Goal: Task Accomplishment & Management: Manage account settings

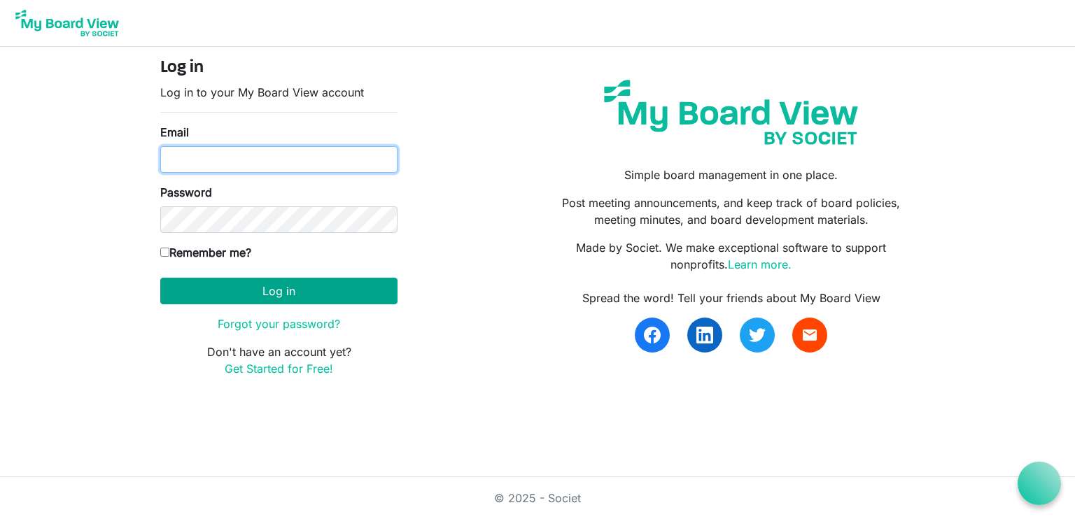
type input "[EMAIL_ADDRESS][DOMAIN_NAME]"
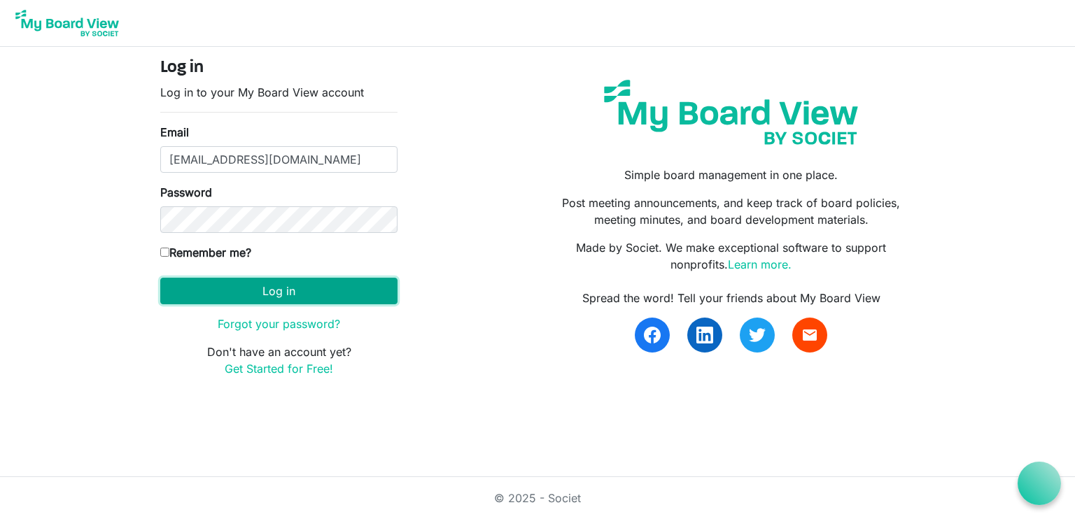
drag, startPoint x: 329, startPoint y: 289, endPoint x: 347, endPoint y: 288, distance: 18.2
click at [329, 289] on button "Log in" at bounding box center [278, 291] width 237 height 27
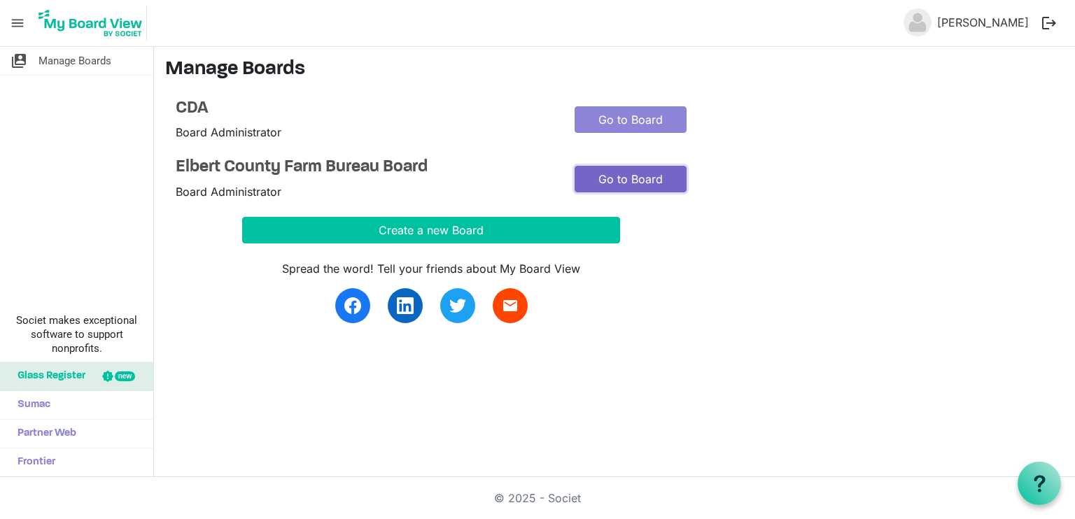
click at [624, 181] on link "Go to Board" at bounding box center [631, 179] width 112 height 27
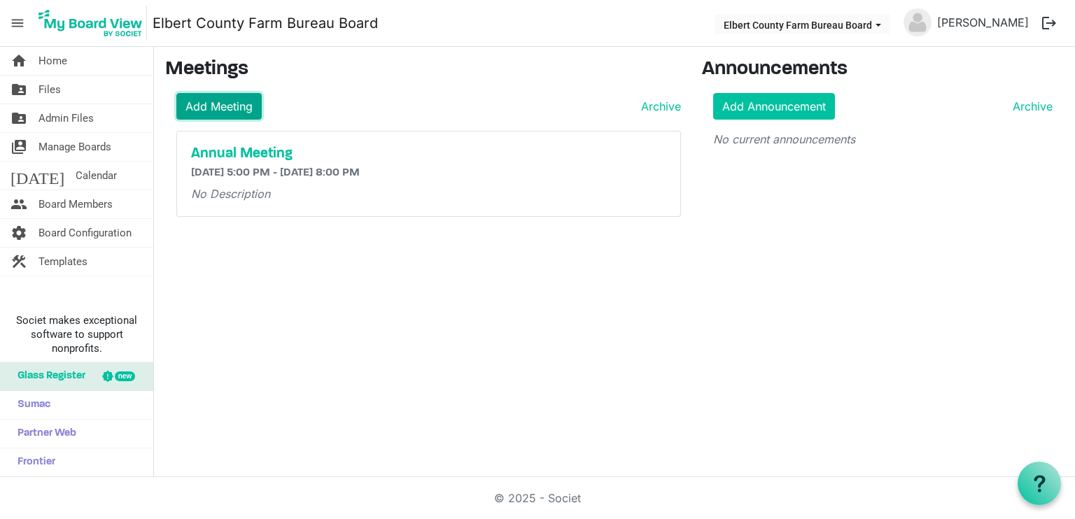
click at [235, 101] on link "Add Meeting" at bounding box center [218, 106] width 85 height 27
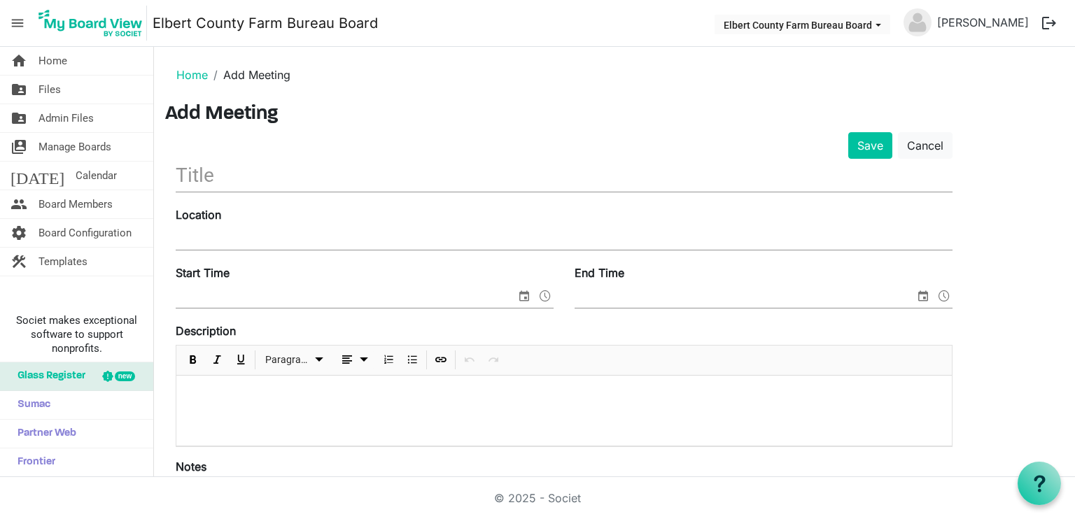
click at [314, 174] on input "text" at bounding box center [564, 175] width 777 height 33
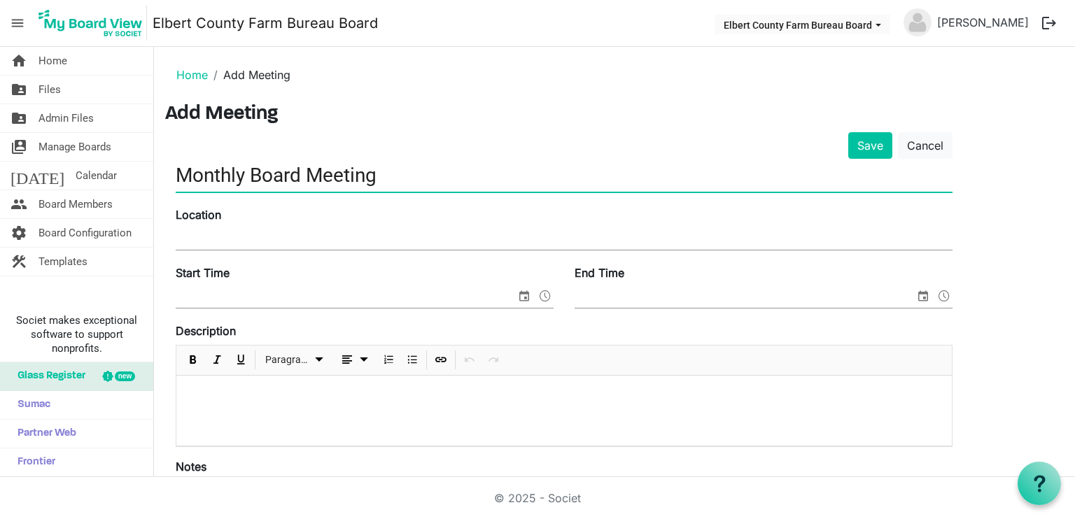
type input "Monthly Board Meeting"
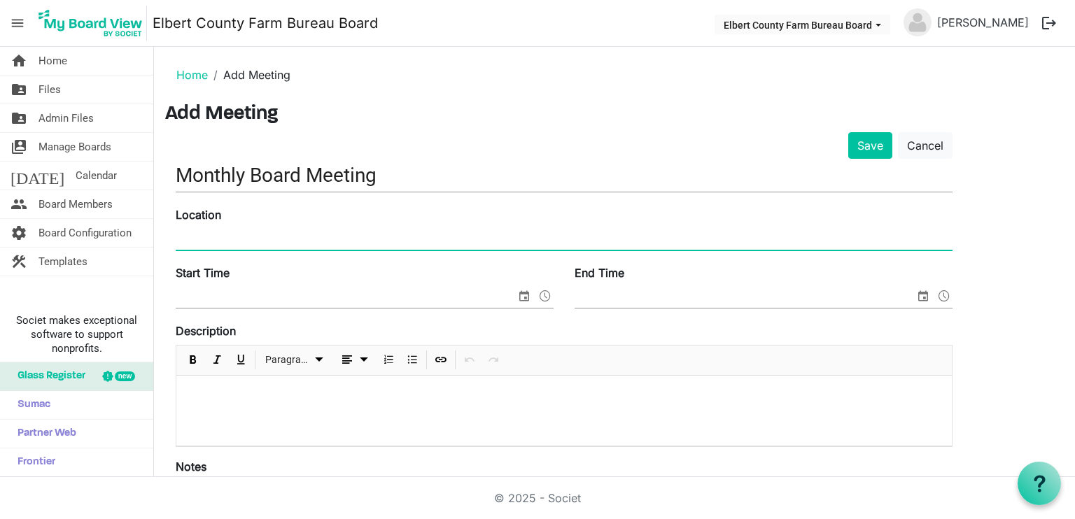
click at [280, 243] on input "Location" at bounding box center [564, 239] width 777 height 21
type input "117 South Elizabeth Street, Elizabeth, Co 80107 + Zoom"
click at [531, 295] on span "select" at bounding box center [524, 296] width 17 height 18
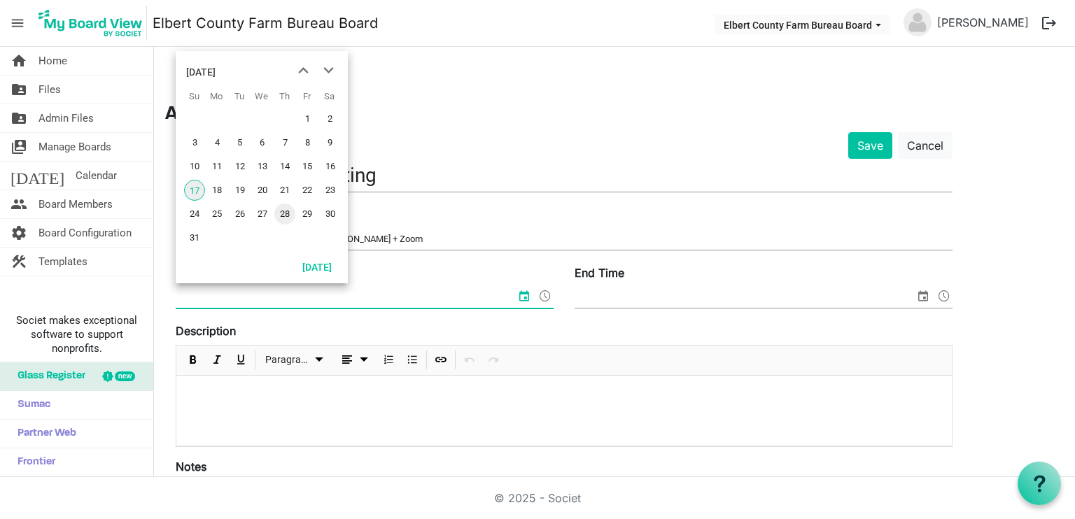
click at [288, 214] on span "28" at bounding box center [284, 214] width 21 height 21
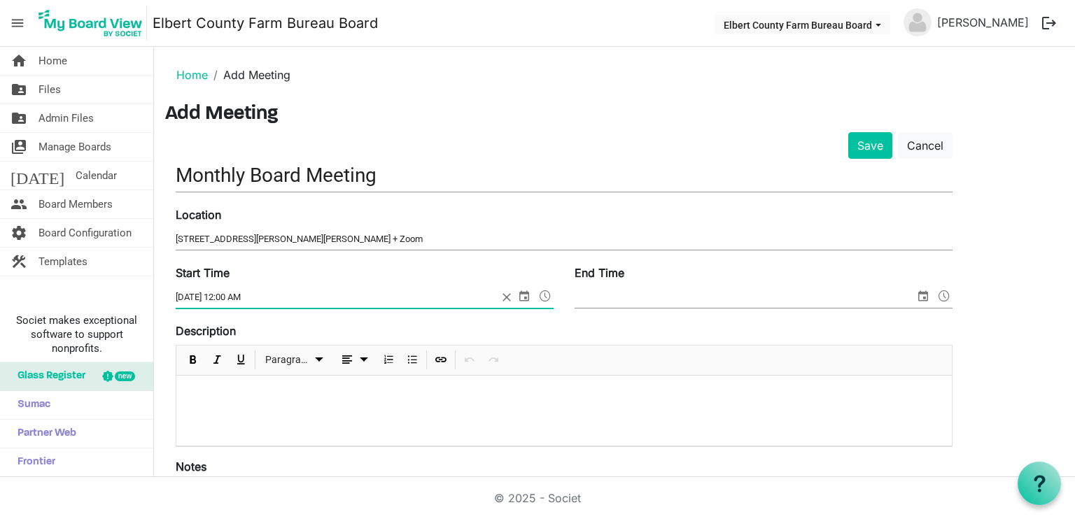
click at [543, 296] on span at bounding box center [545, 296] width 17 height 18
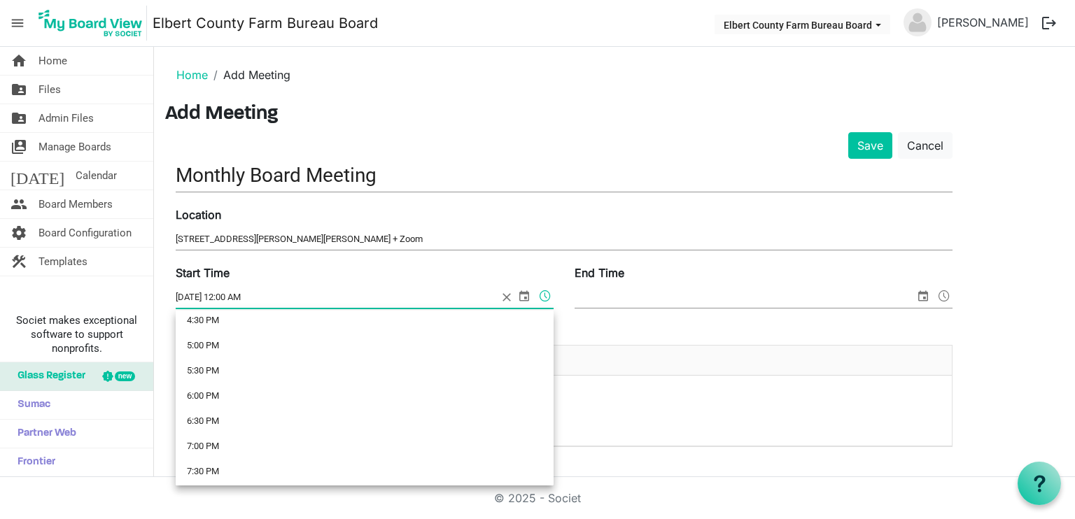
scroll to position [910, 0]
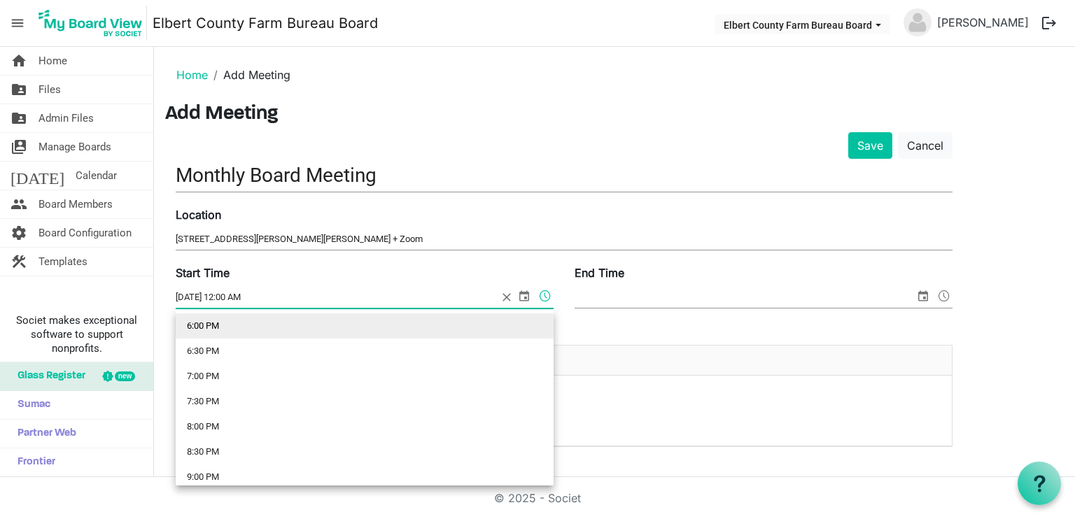
click at [216, 317] on li "6:00 PM" at bounding box center [365, 326] width 378 height 25
type input "8/28/2025 6:00 PM"
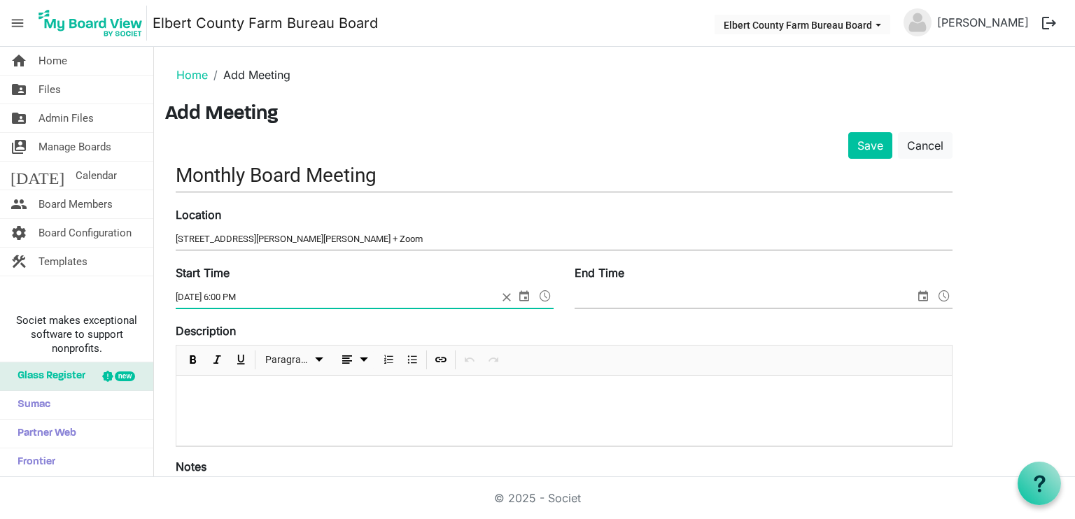
click at [922, 298] on span "select" at bounding box center [923, 296] width 17 height 18
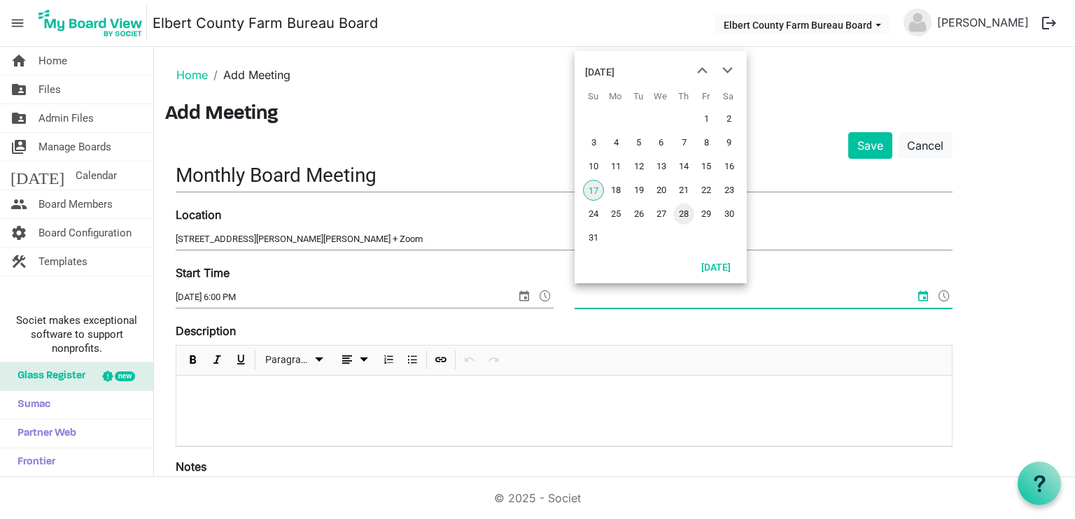
click at [689, 213] on span "28" at bounding box center [683, 214] width 21 height 21
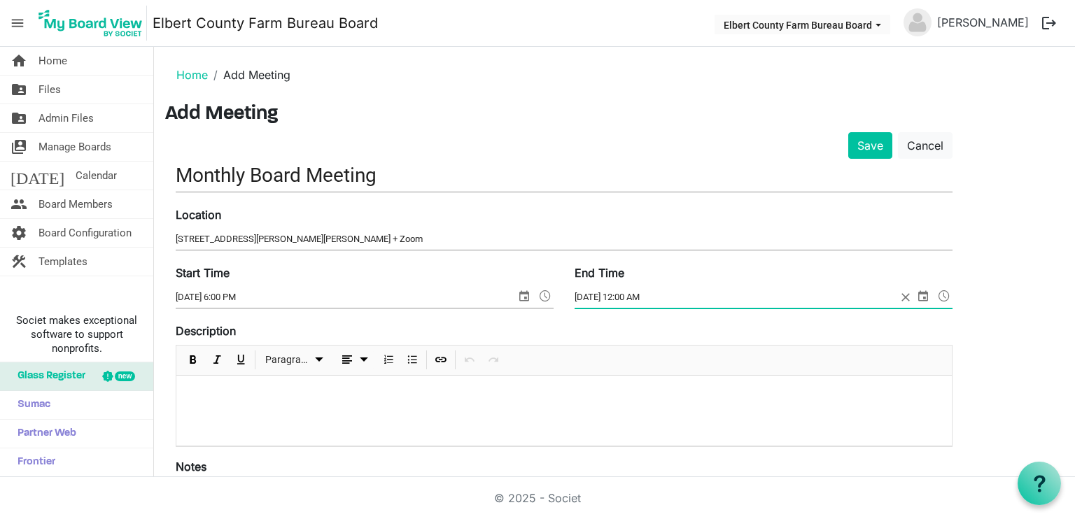
click at [946, 293] on span at bounding box center [944, 296] width 17 height 18
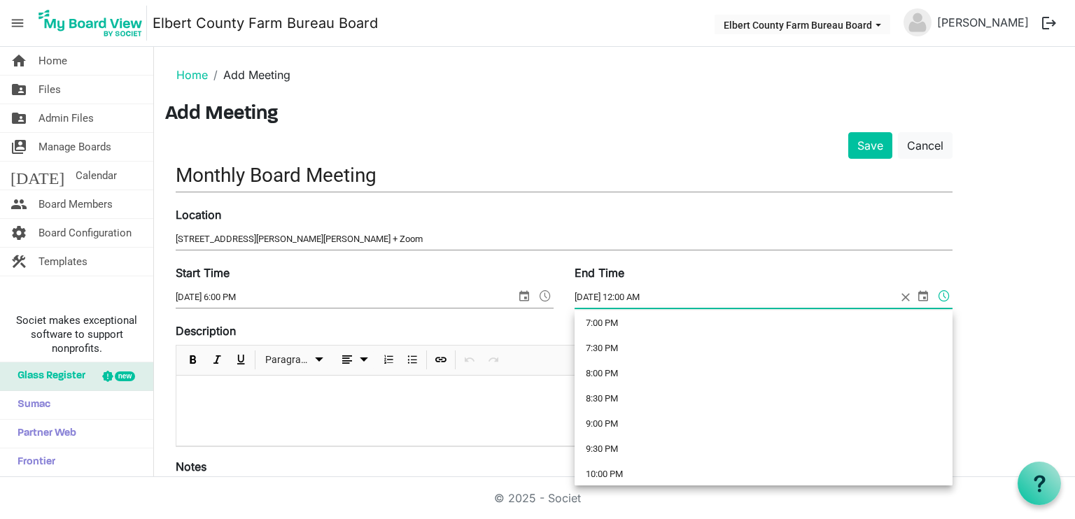
scroll to position [980, 0]
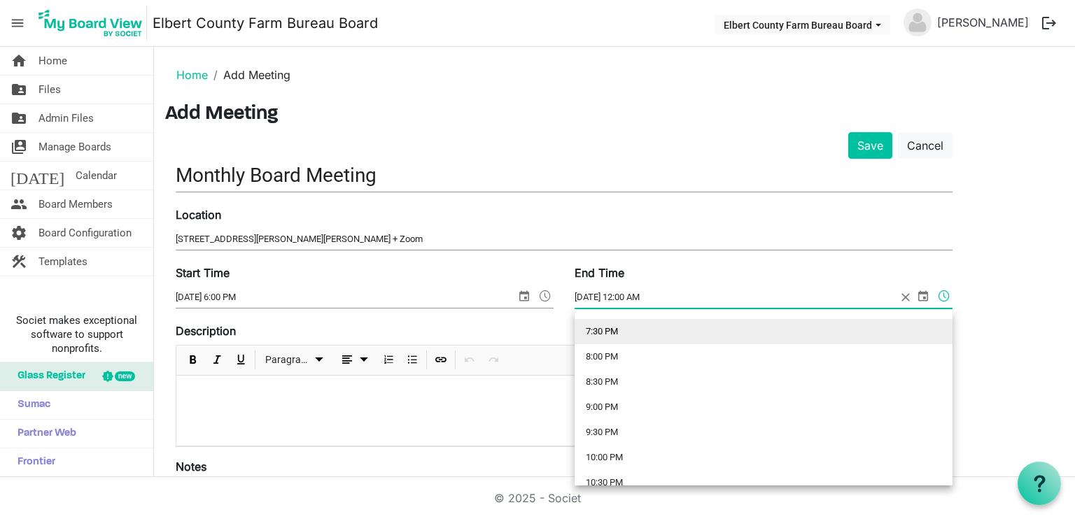
click at [633, 330] on li "7:30 PM" at bounding box center [764, 331] width 378 height 25
type input "8/28/2025 7:30 PM"
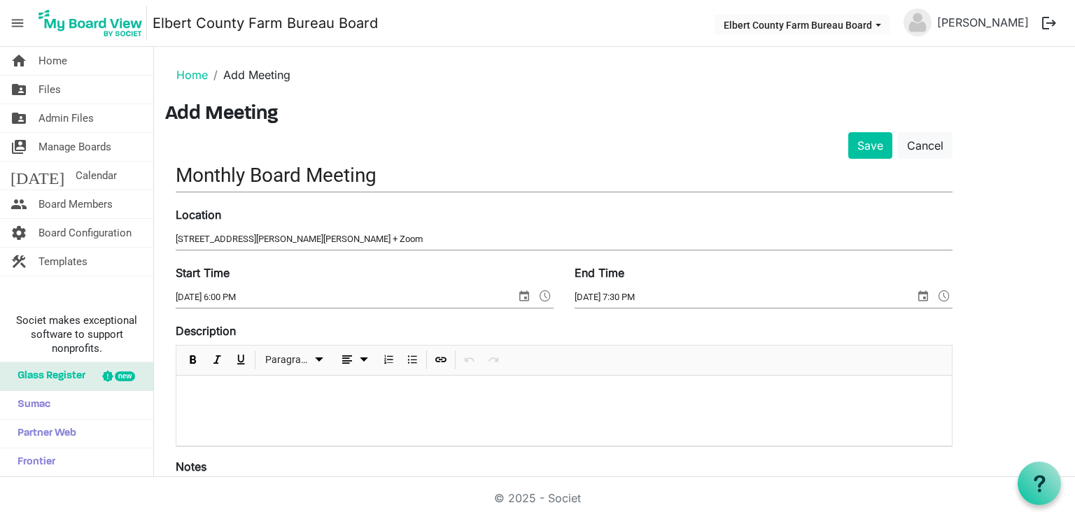
click at [491, 392] on p at bounding box center [564, 394] width 753 height 15
click at [869, 147] on button "Save" at bounding box center [870, 145] width 44 height 27
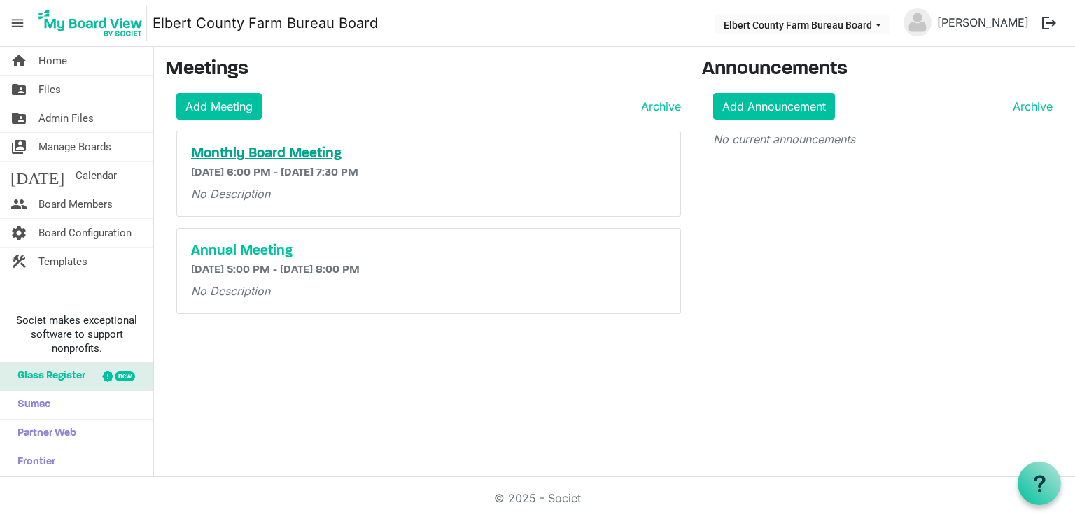
click at [302, 153] on h5 "Monthly Board Meeting" at bounding box center [428, 154] width 475 height 17
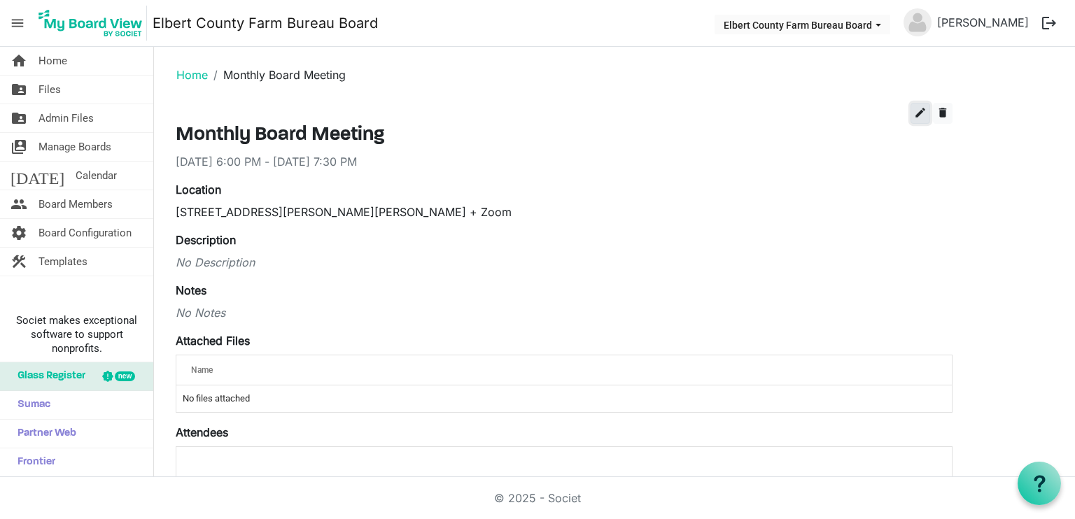
click at [919, 113] on span "edit" at bounding box center [920, 112] width 13 height 13
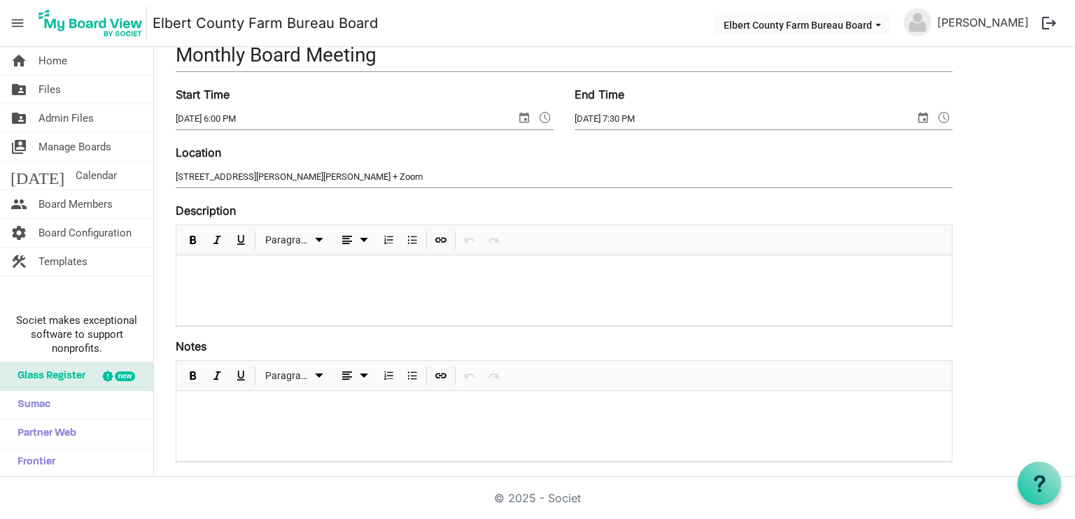
scroll to position [418, 0]
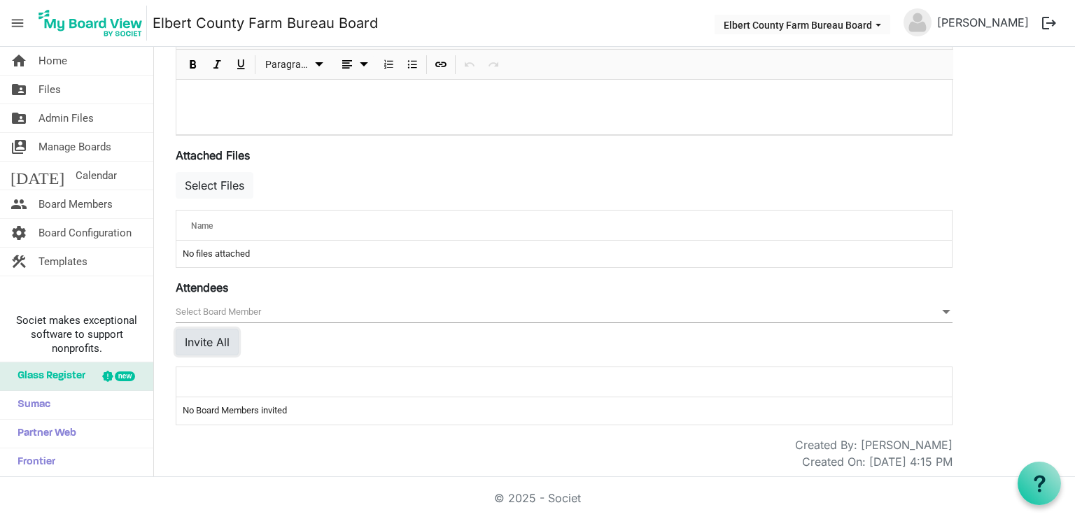
click at [208, 338] on button "Invite All" at bounding box center [207, 342] width 63 height 27
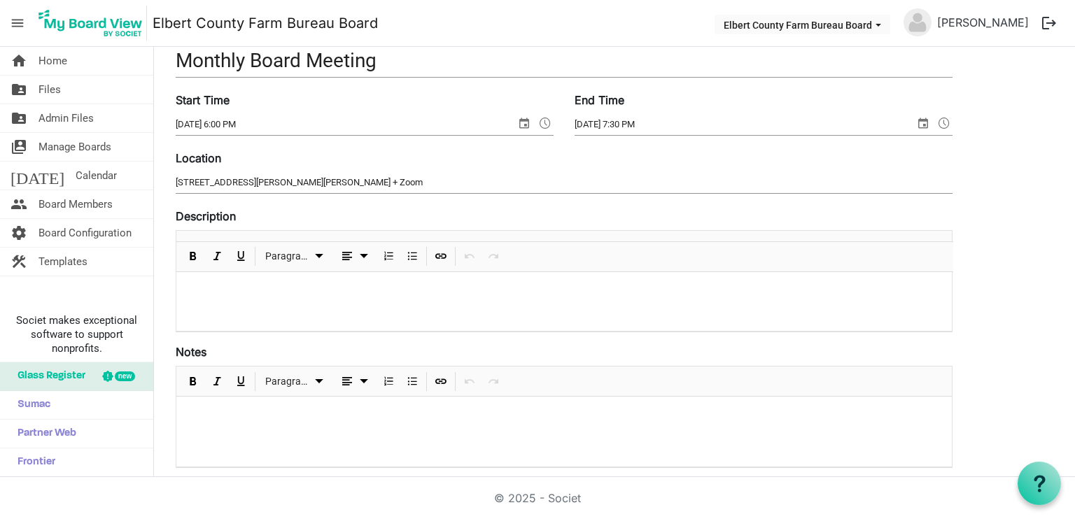
scroll to position [0, 0]
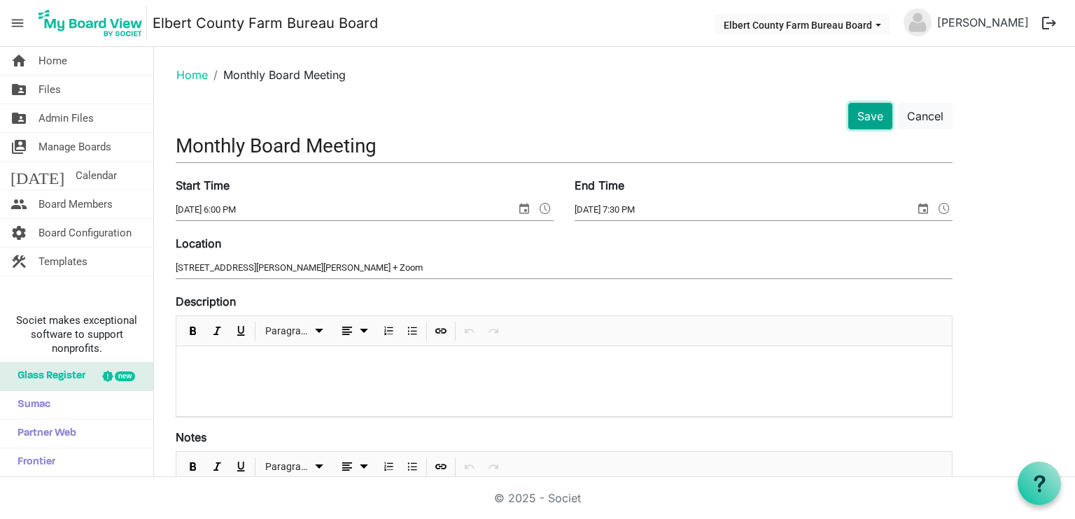
click at [875, 125] on button "Save" at bounding box center [870, 116] width 44 height 27
click at [871, 121] on button "Save" at bounding box center [870, 116] width 44 height 27
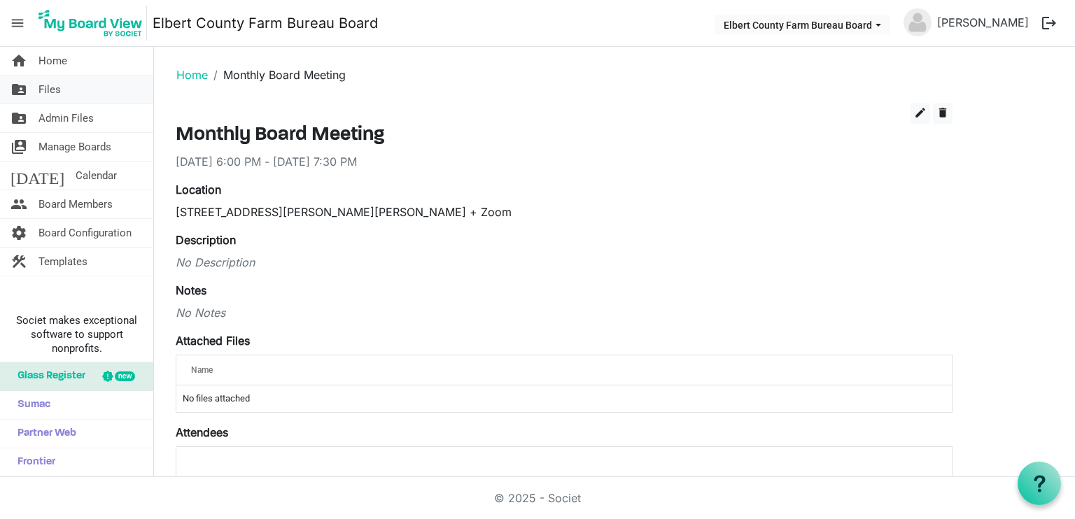
click at [51, 89] on span "Files" at bounding box center [49, 90] width 22 height 28
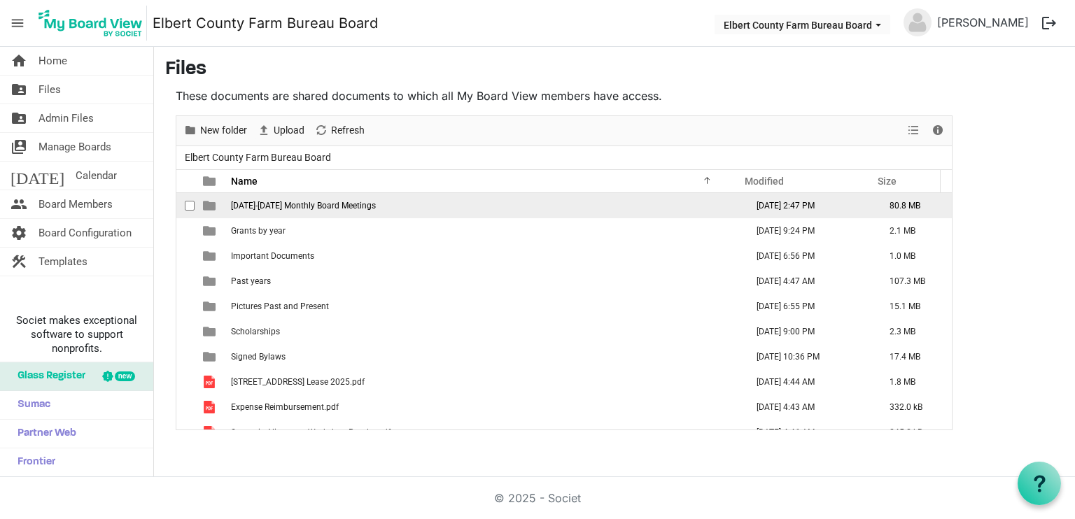
click at [359, 206] on span "[DATE]-[DATE] Monthly Board Meetings" at bounding box center [303, 206] width 145 height 10
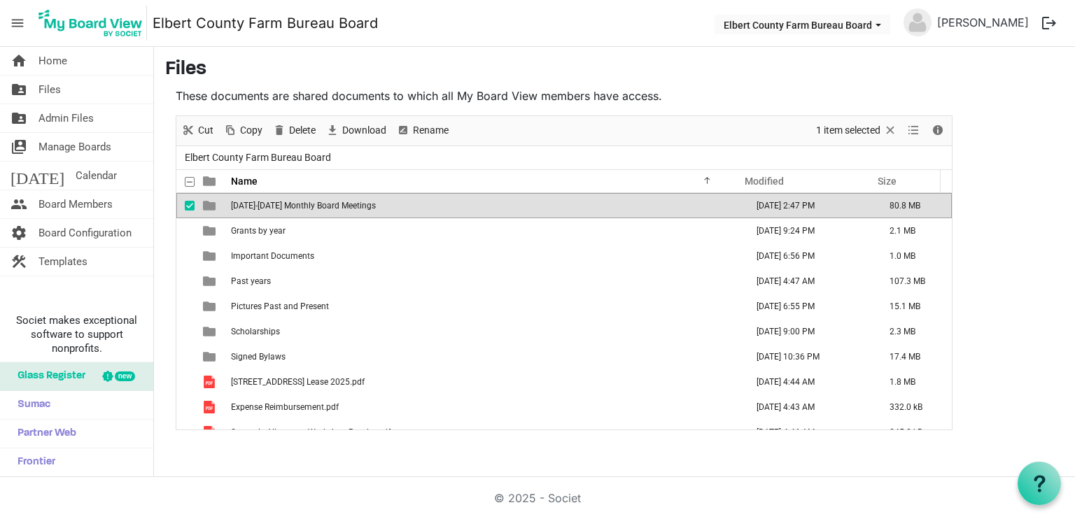
click at [359, 205] on span "[DATE]-[DATE] Monthly Board Meetings" at bounding box center [303, 206] width 145 height 10
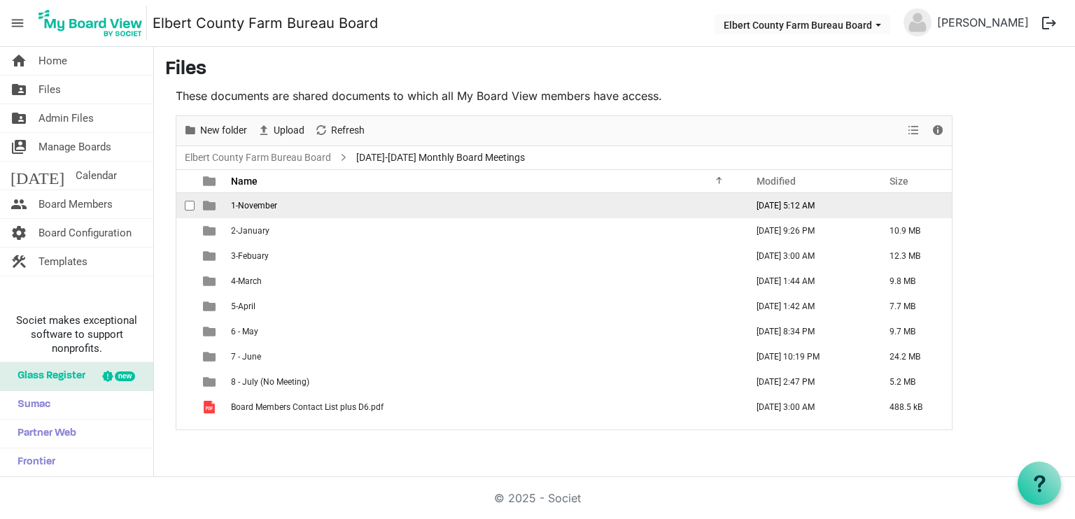
click at [269, 209] on span "1-November" at bounding box center [254, 206] width 46 height 10
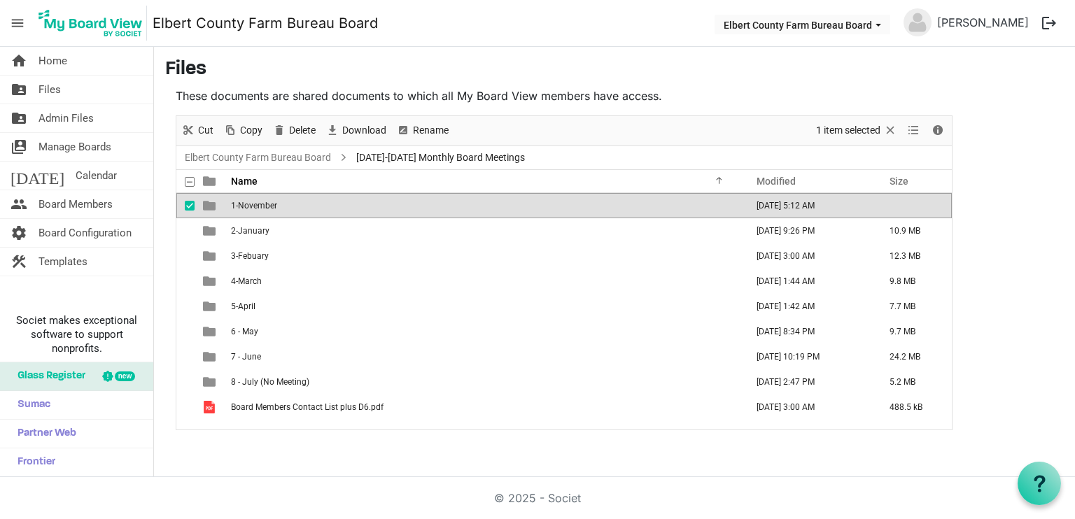
click at [269, 209] on span "1-November" at bounding box center [254, 206] width 46 height 10
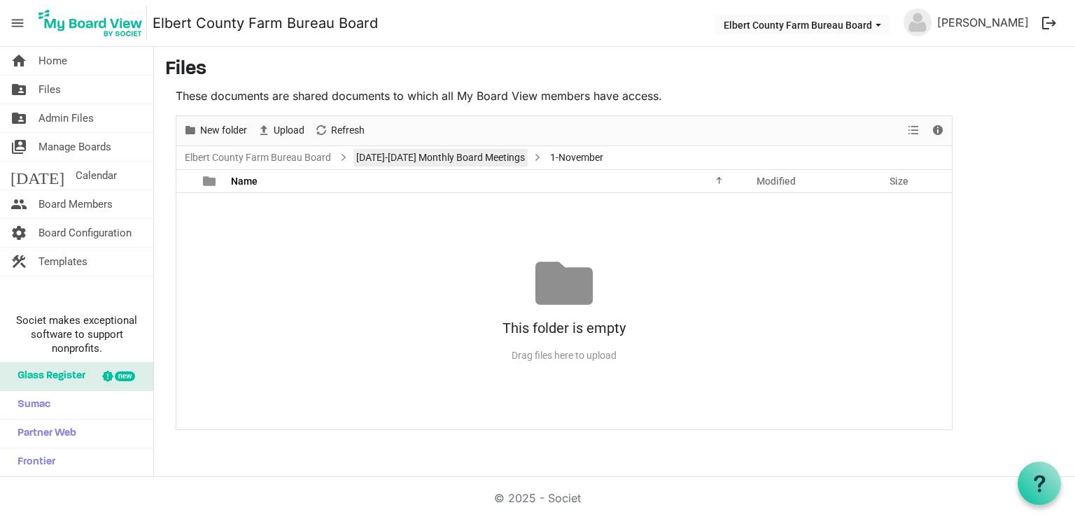
click at [454, 153] on link "[DATE]-[DATE] Monthly Board Meetings" at bounding box center [440, 157] width 174 height 17
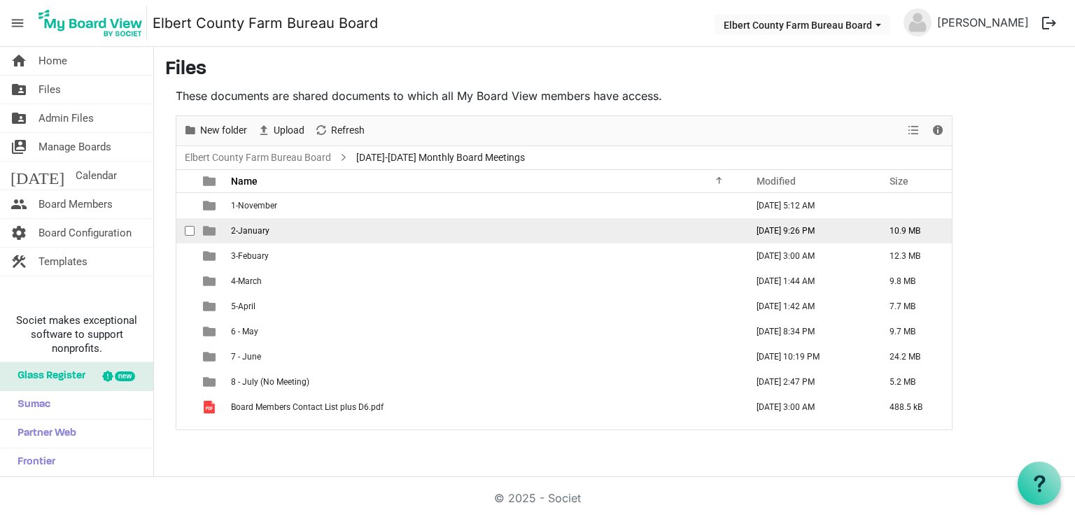
click at [238, 229] on span "2-January" at bounding box center [250, 231] width 38 height 10
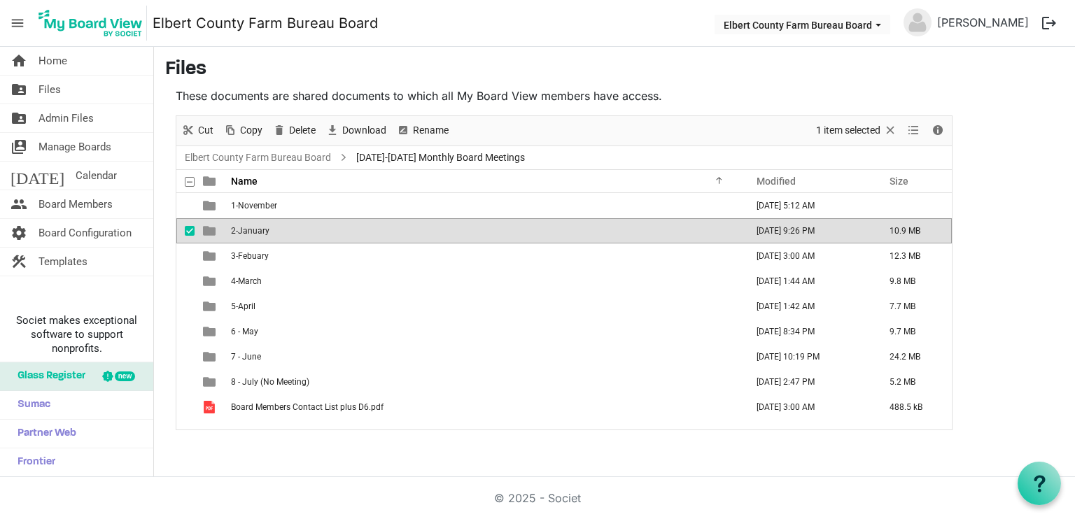
click at [238, 229] on span "2-January" at bounding box center [250, 231] width 38 height 10
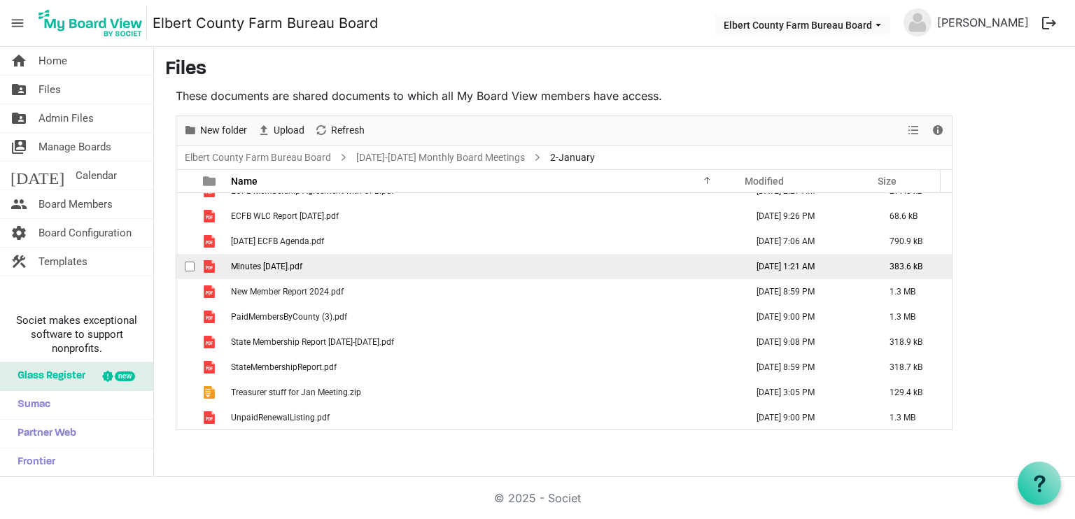
scroll to position [45, 0]
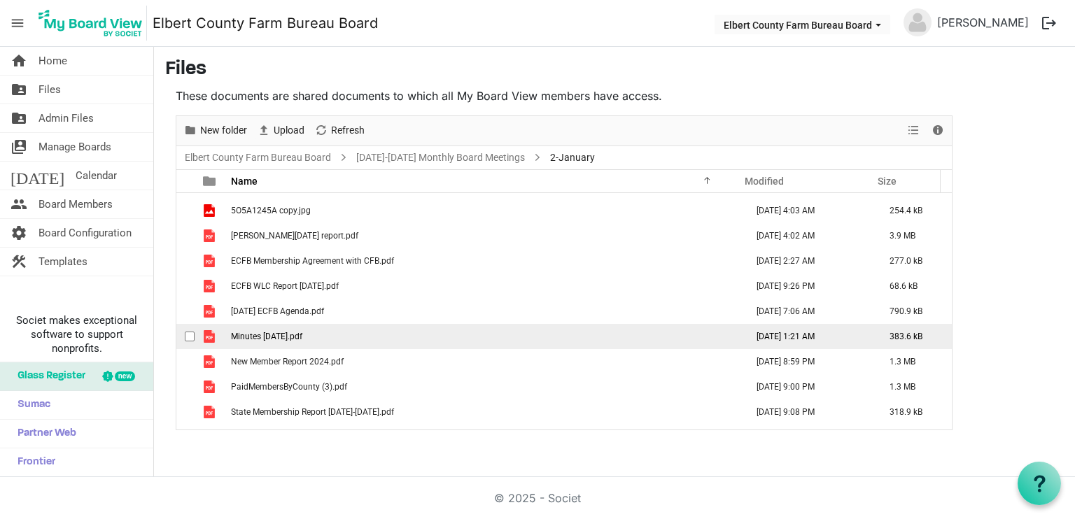
click at [269, 336] on span "Minutes [DATE].pdf" at bounding box center [266, 337] width 71 height 10
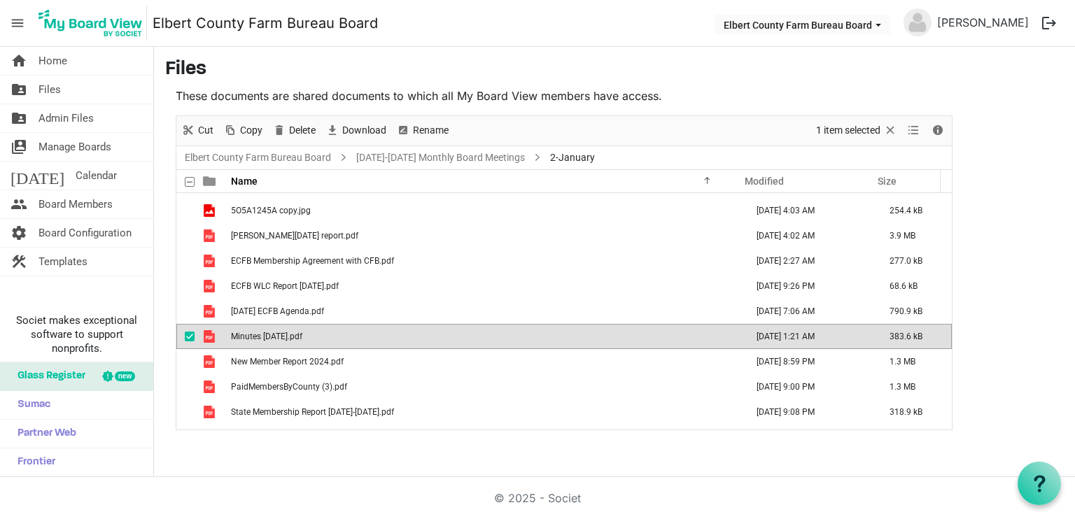
click at [269, 336] on span "Minutes [DATE].pdf" at bounding box center [266, 337] width 71 height 10
click at [431, 153] on link "[DATE]-[DATE] Monthly Board Meetings" at bounding box center [440, 157] width 174 height 17
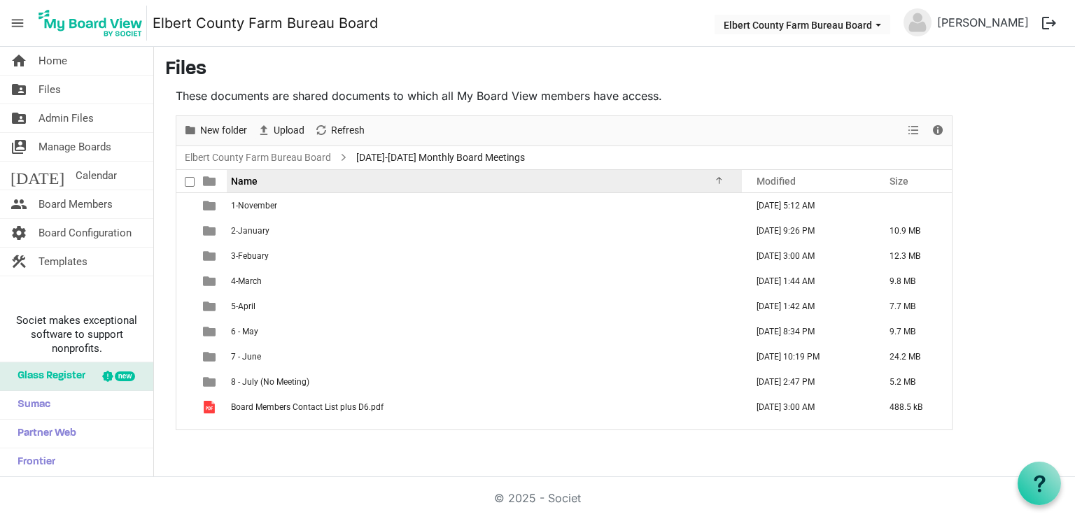
scroll to position [0, 0]
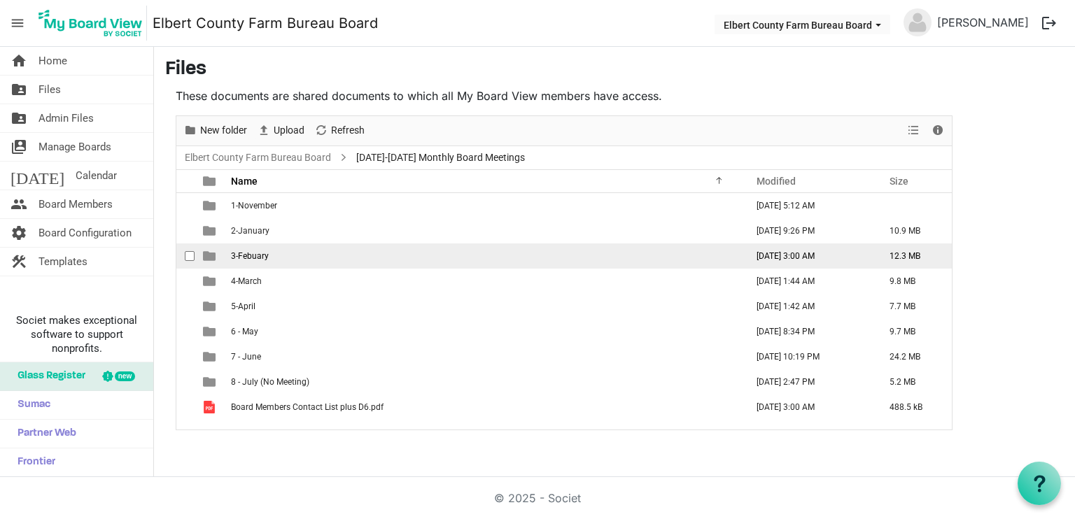
click at [258, 251] on span "3-Febuary" at bounding box center [250, 256] width 38 height 10
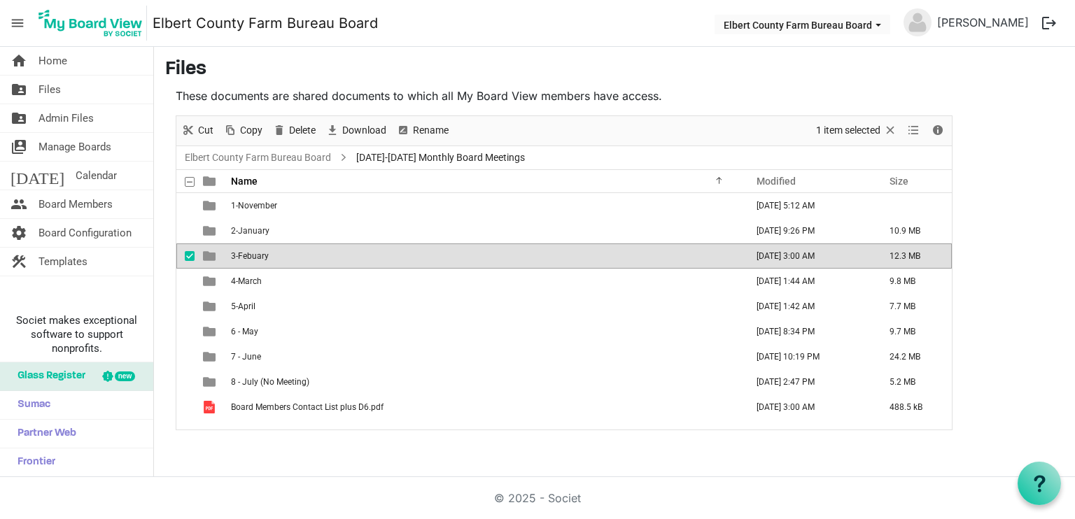
click at [258, 251] on span "3-Febuary" at bounding box center [250, 256] width 38 height 10
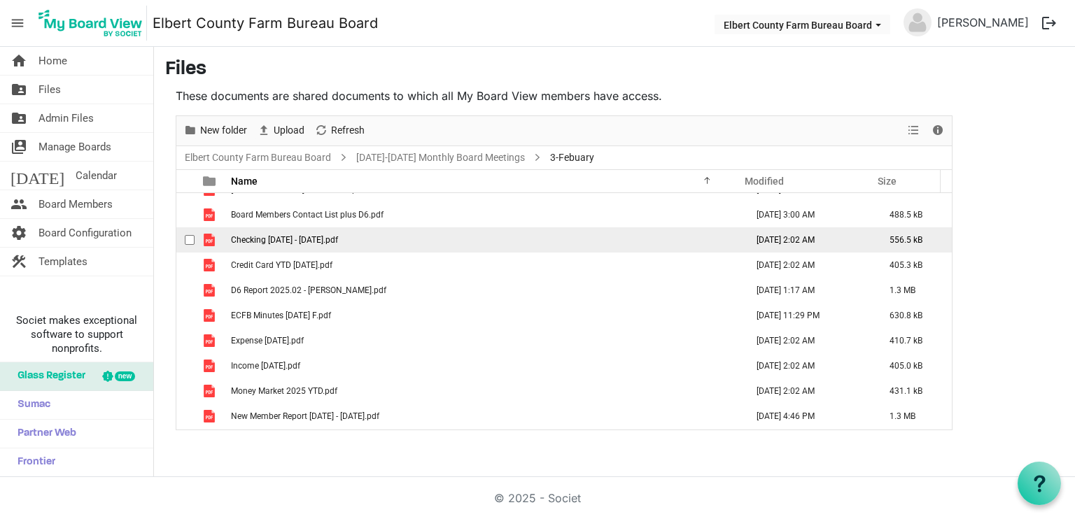
scroll to position [140, 0]
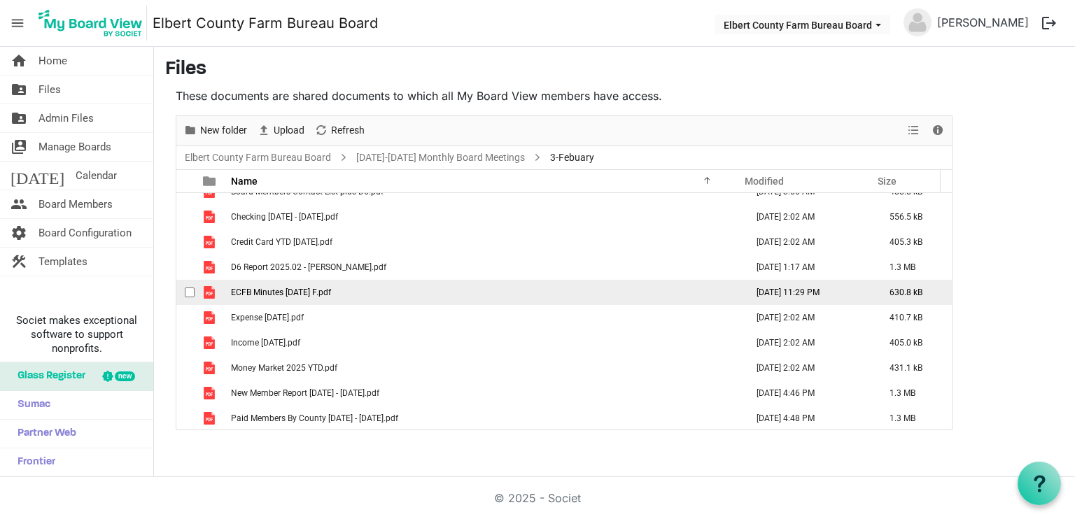
click at [325, 292] on span "ECFB Minutes [DATE] F.pdf" at bounding box center [281, 293] width 100 height 10
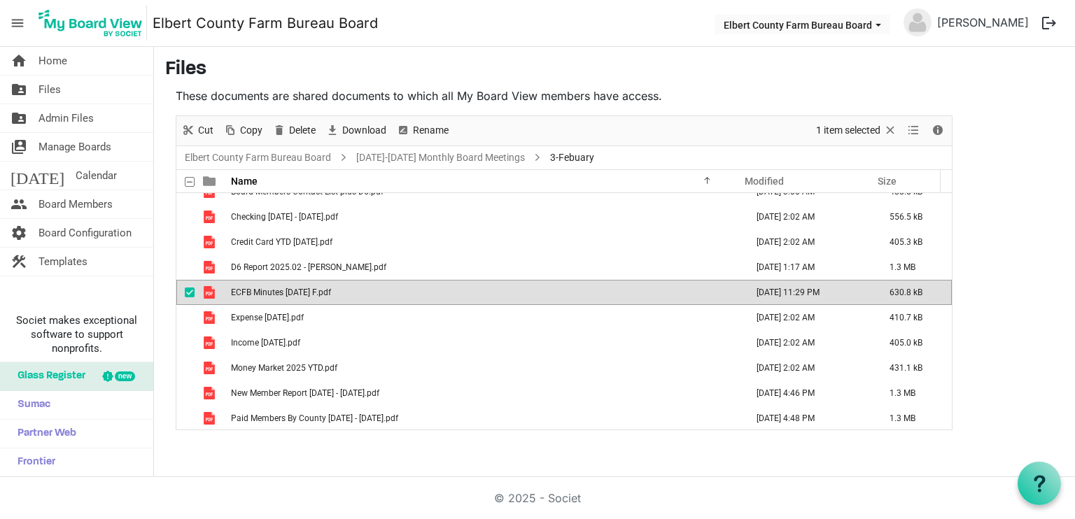
click at [318, 292] on span "ECFB Minutes [DATE] F.pdf" at bounding box center [281, 293] width 100 height 10
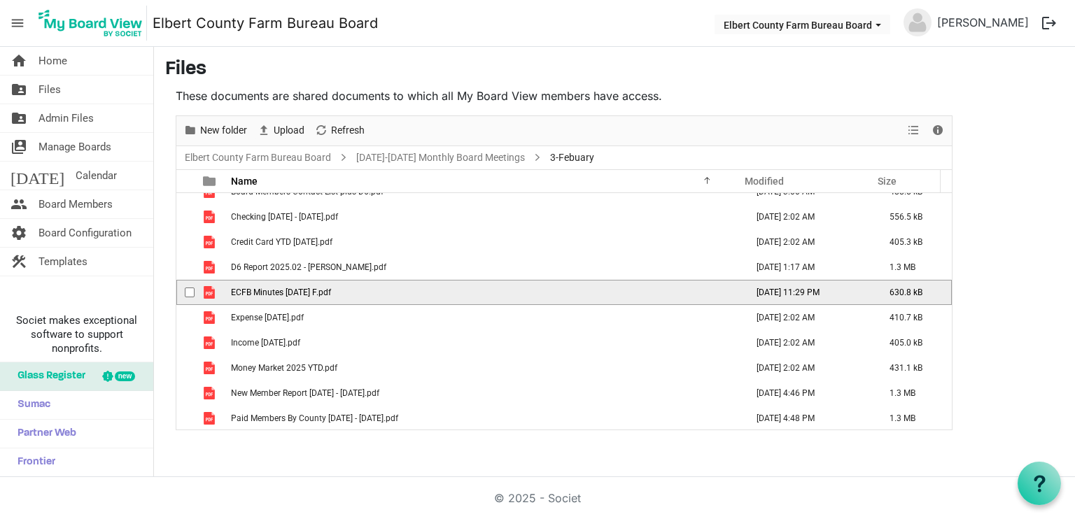
click at [318, 292] on span "ECFB Minutes [DATE] F.pdf" at bounding box center [281, 293] width 100 height 10
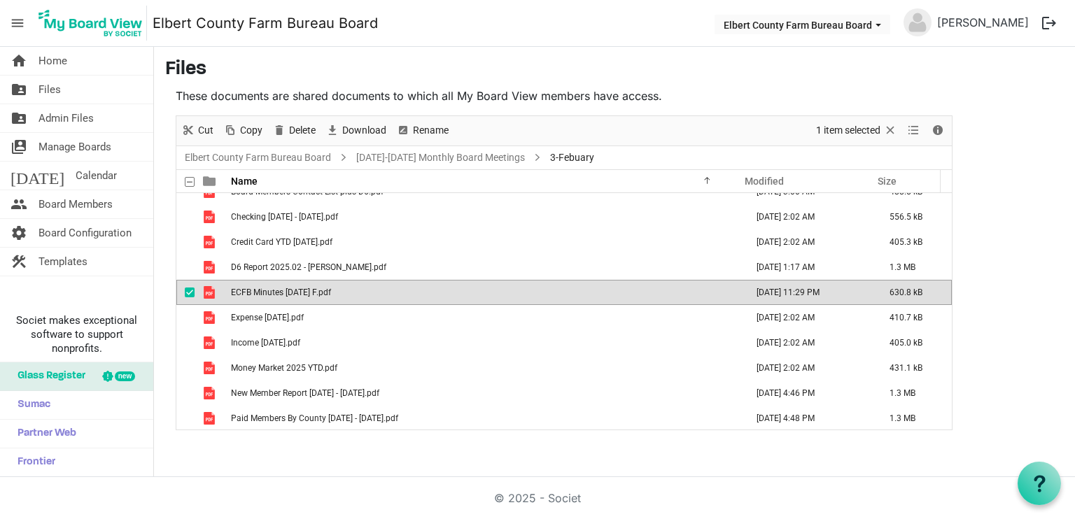
click at [932, 34] on li at bounding box center [918, 22] width 28 height 29
click at [414, 153] on link "[DATE]-[DATE] Monthly Board Meetings" at bounding box center [440, 157] width 174 height 17
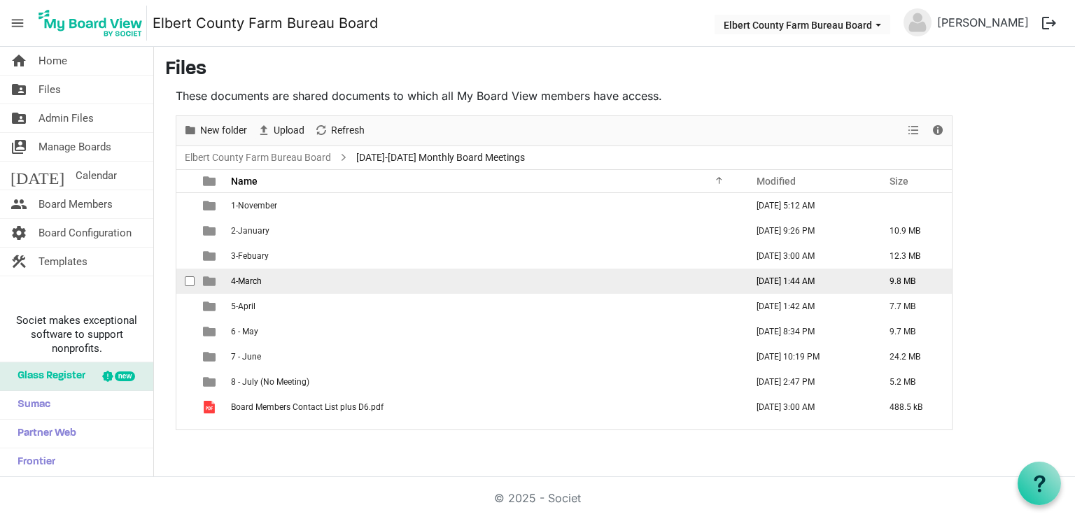
click at [251, 283] on span "4-March" at bounding box center [246, 281] width 31 height 10
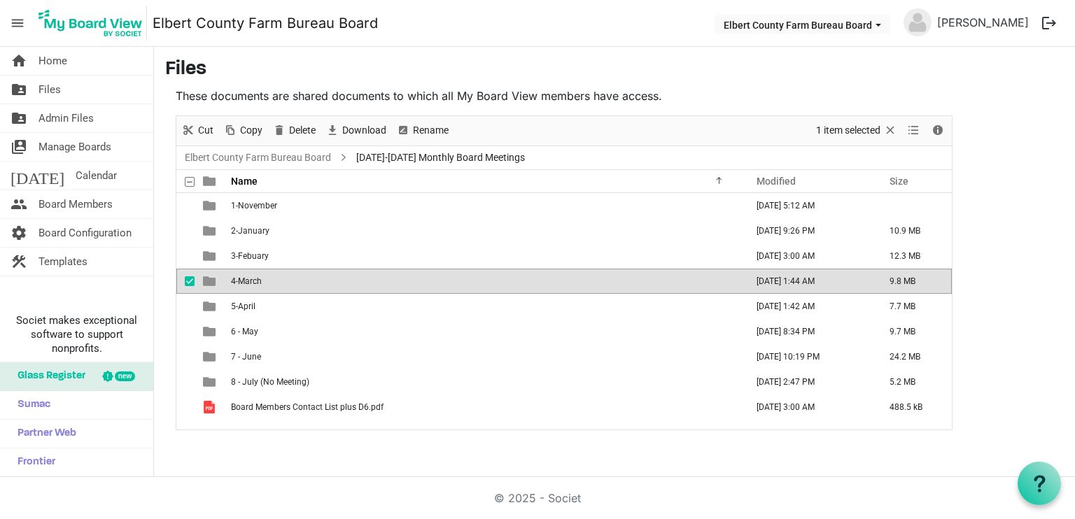
click at [251, 283] on span "4-March" at bounding box center [246, 281] width 31 height 10
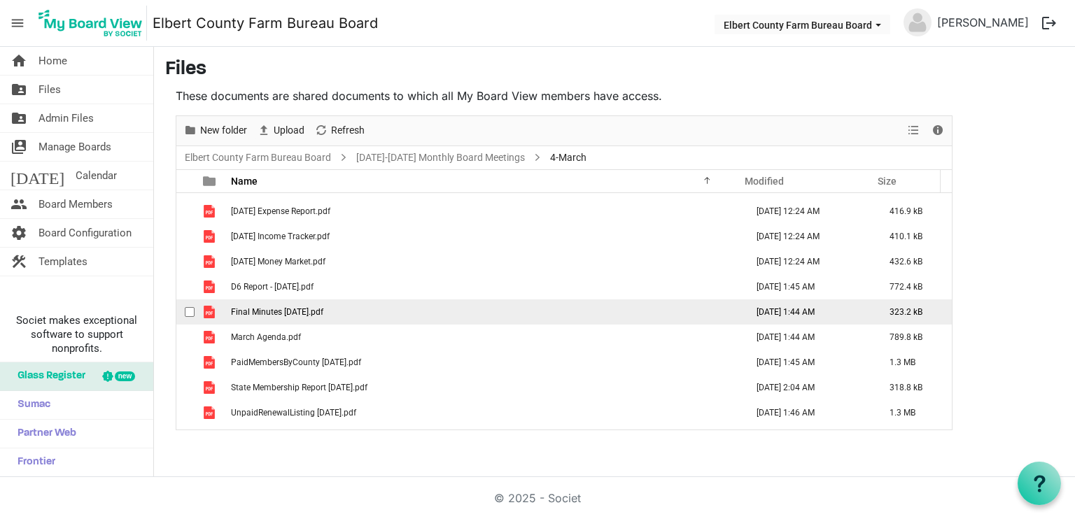
scroll to position [90, 0]
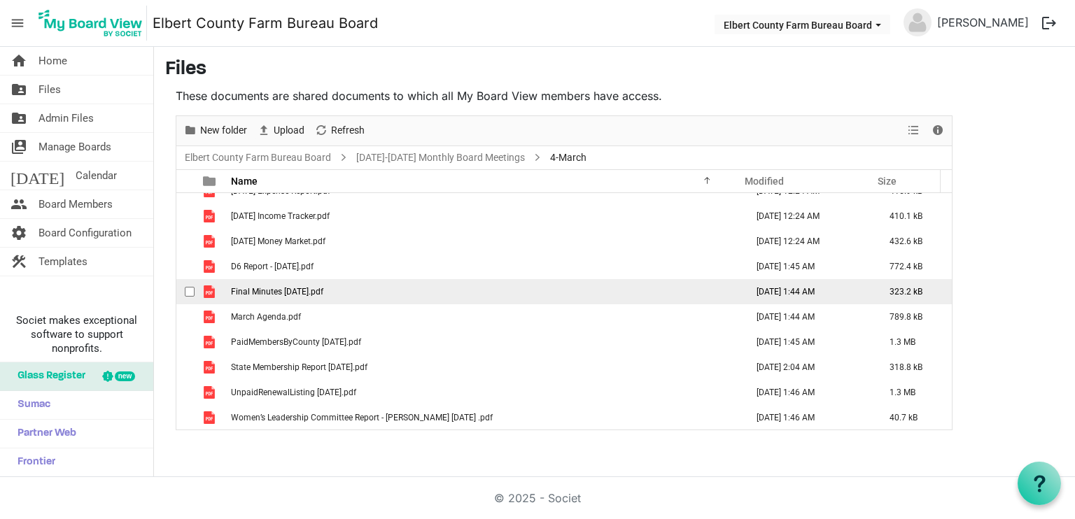
click at [255, 293] on span "Final Minutes [DATE].pdf" at bounding box center [277, 292] width 92 height 10
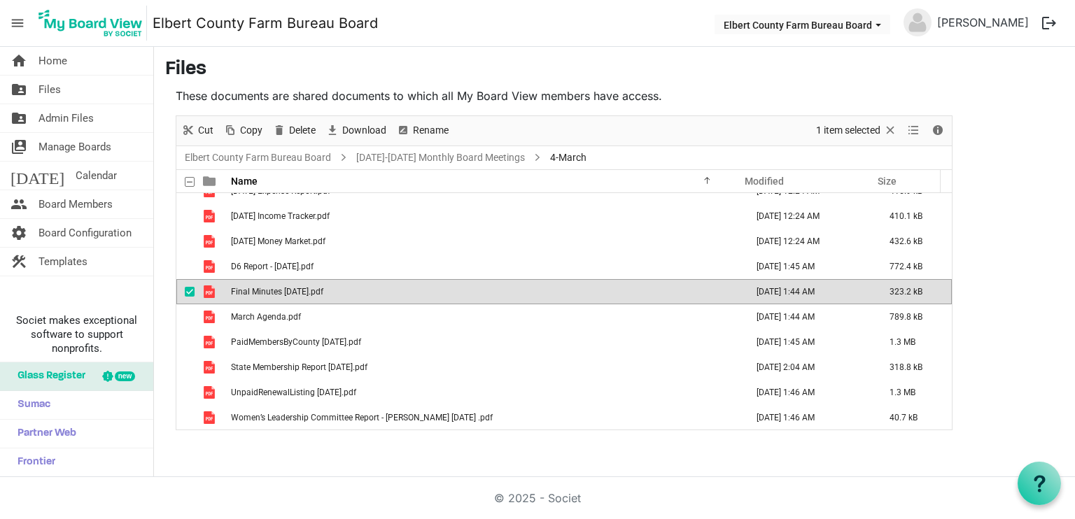
click at [255, 293] on span "Final Minutes [DATE].pdf" at bounding box center [277, 292] width 92 height 10
click at [468, 157] on link "[DATE]-[DATE] Monthly Board Meetings" at bounding box center [440, 157] width 174 height 17
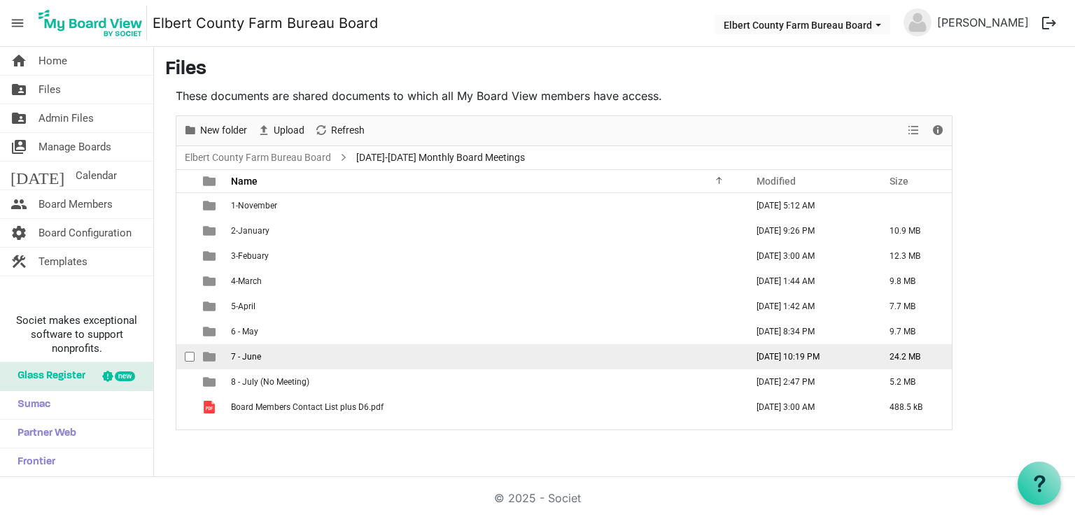
click at [253, 358] on span "7 - June" at bounding box center [246, 357] width 30 height 10
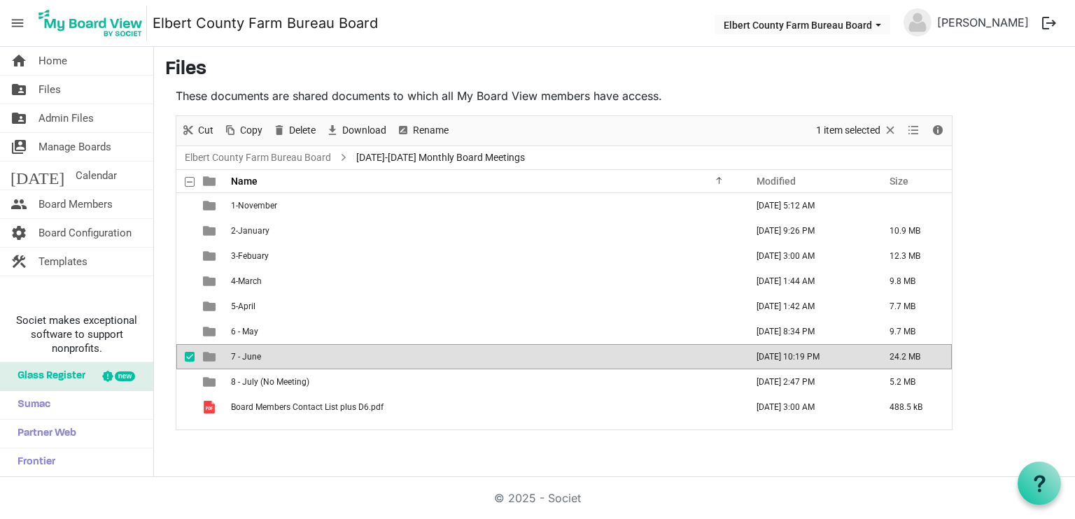
click at [253, 358] on span "7 - June" at bounding box center [246, 357] width 30 height 10
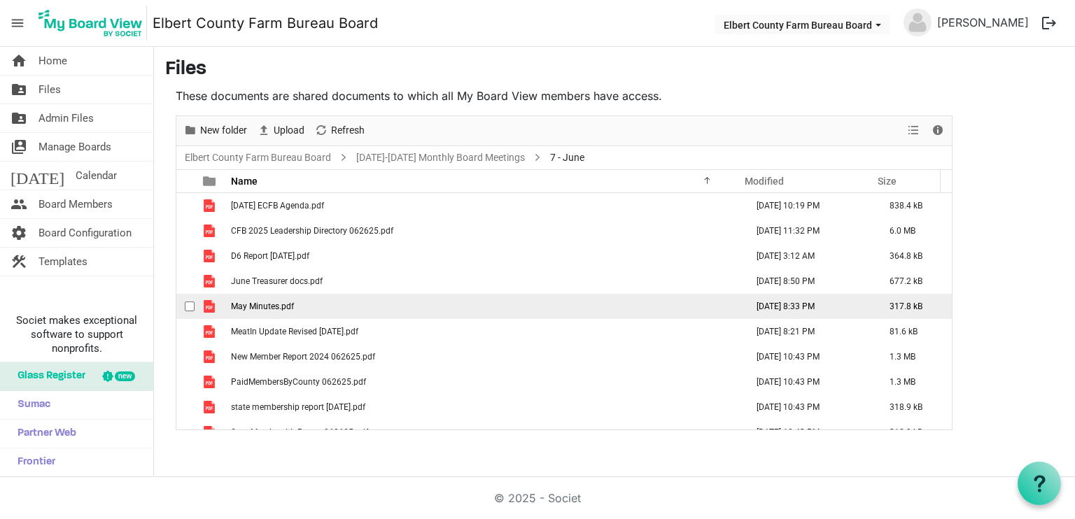
scroll to position [65, 0]
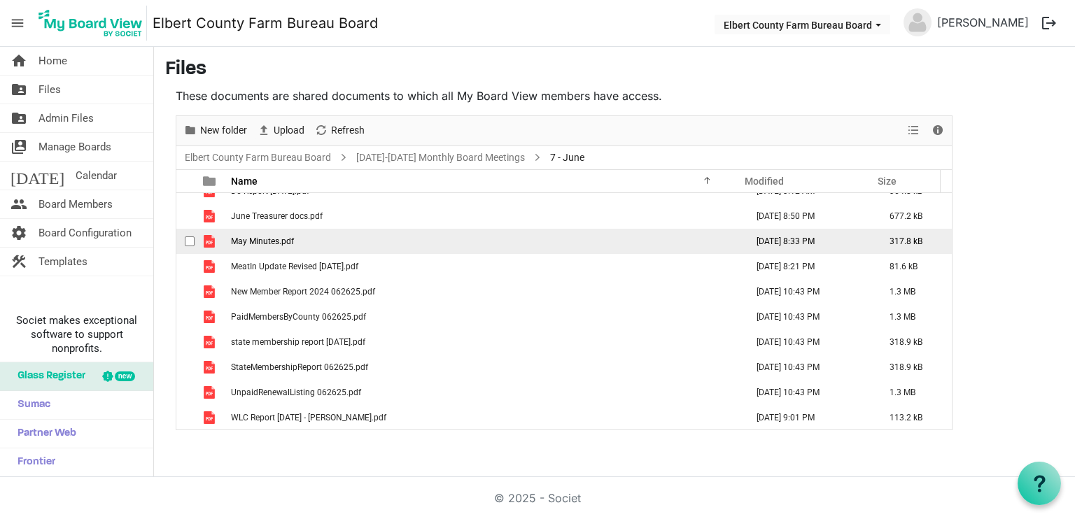
click at [277, 237] on span "May Minutes.pdf" at bounding box center [262, 242] width 63 height 10
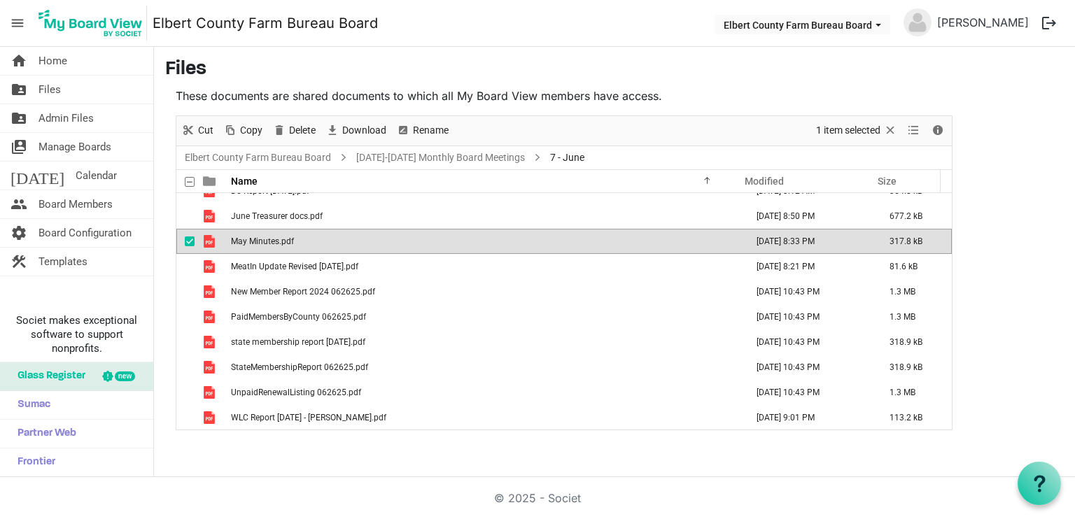
click at [277, 237] on span "May Minutes.pdf" at bounding box center [262, 242] width 63 height 10
